Goal: Check status: Check status

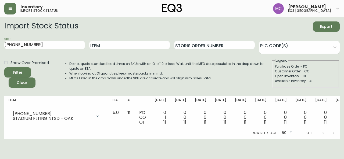
drag, startPoint x: 44, startPoint y: 45, endPoint x: 0, endPoint y: 39, distance: 44.7
click at [0, 39] on main "Import Stock Status Export SKU [PHONE_NUMBER] Item Storis Order Number PLC Code…" at bounding box center [172, 78] width 344 height 122
type input "[PHONE_NUMBER]"
click at [4, 67] on button "Filter" at bounding box center [17, 72] width 27 height 10
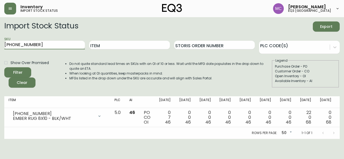
drag, startPoint x: 36, startPoint y: 44, endPoint x: 0, endPoint y: 34, distance: 37.5
click at [0, 34] on main "Import Stock Status Export SKU [PHONE_NUMBER] Item Storis Order Number PLC Code…" at bounding box center [172, 78] width 344 height 122
paste input "[PHONE_NUMBER]"
click at [4, 67] on button "Filter" at bounding box center [17, 72] width 27 height 10
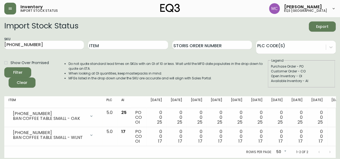
click at [339, 79] on main "Import Stock Status Export SKU [PHONE_NUMBER] Item Storis Order Number PLC Code…" at bounding box center [170, 87] width 340 height 141
type input "[PHONE_NUMBER]"
drag, startPoint x: 37, startPoint y: 45, endPoint x: 0, endPoint y: 28, distance: 40.9
click at [0, 28] on main "Import Stock Status Export SKU [PHONE_NUMBER] Item Storis Order Number PLC Code…" at bounding box center [170, 87] width 340 height 141
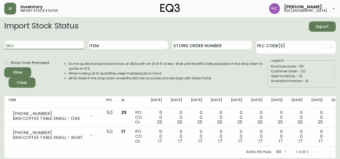
paste input "[PHONE_NUMBER]"
type input "[PHONE_NUMBER]"
click at [4, 67] on button "Filter" at bounding box center [17, 72] width 27 height 10
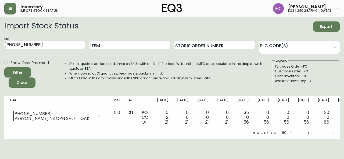
click at [0, 93] on main "Import Stock Status Export SKU [PHONE_NUMBER] Item Storis Order Number PLC Code…" at bounding box center [172, 78] width 344 height 122
